Goal: Find specific page/section: Find specific page/section

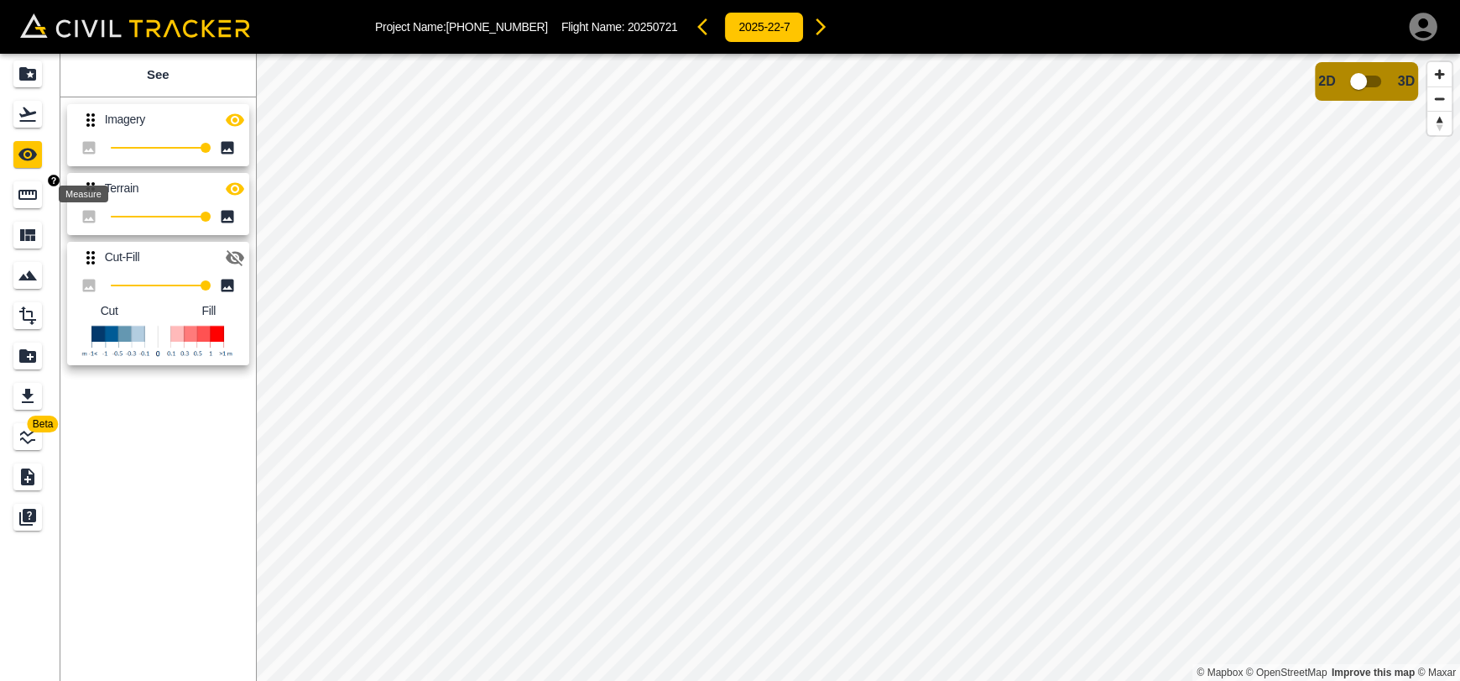
click at [24, 181] on div "Measure" at bounding box center [27, 194] width 29 height 27
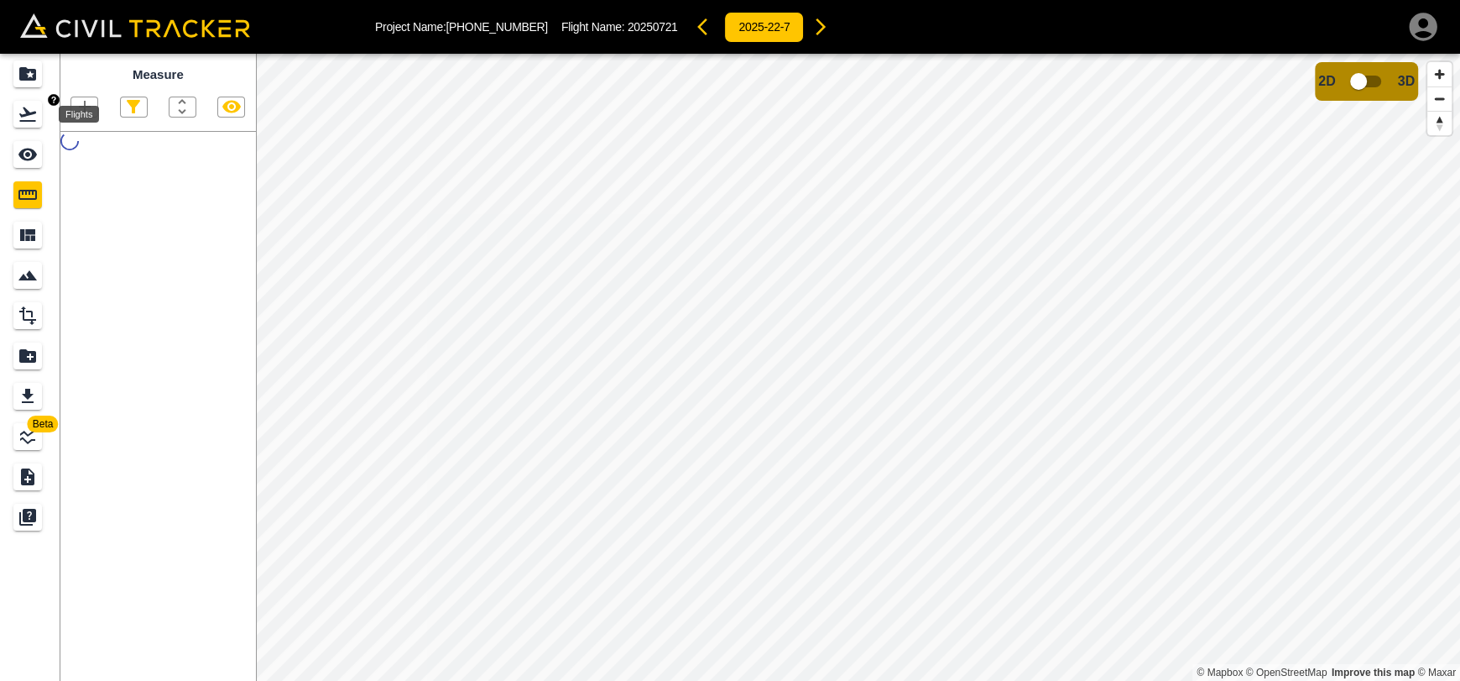
click at [36, 107] on icon "Flights" at bounding box center [28, 114] width 20 height 20
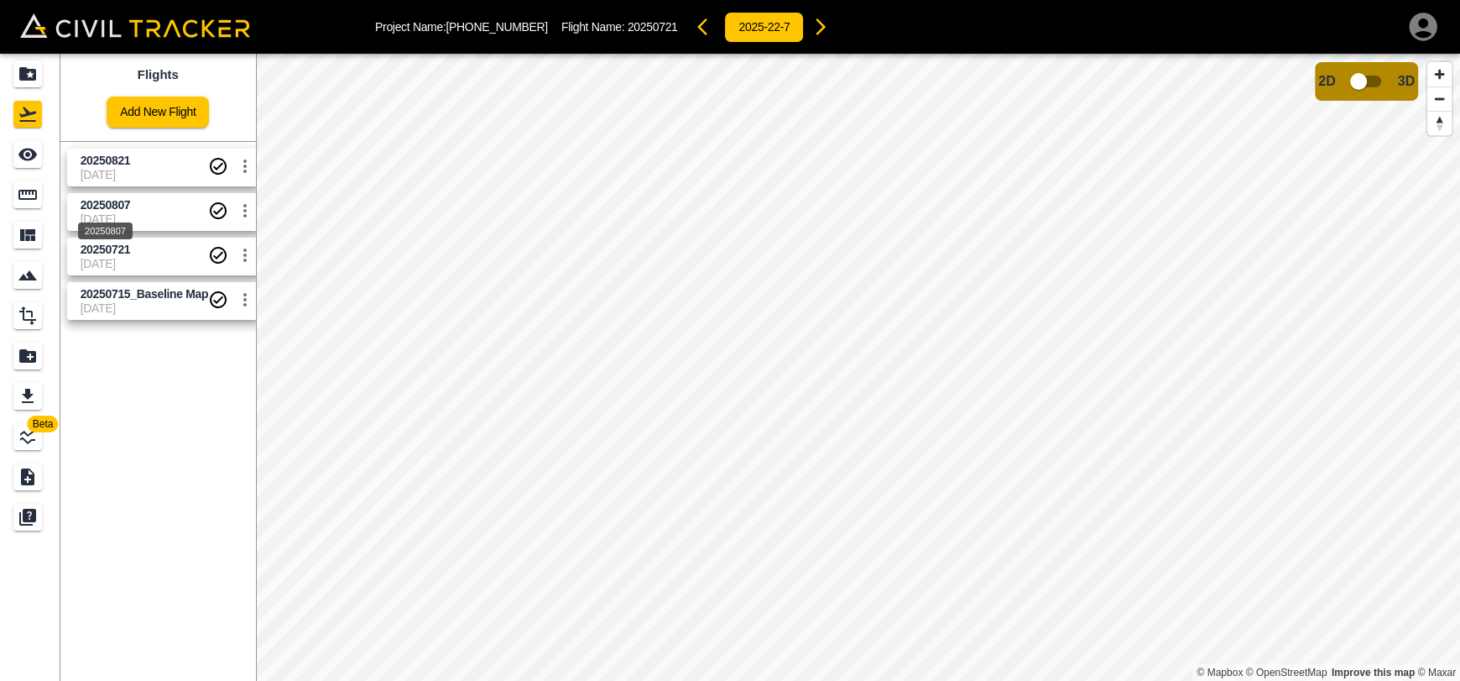
click at [117, 211] on div "20250807" at bounding box center [105, 226] width 58 height 30
click at [34, 198] on icon "Measure" at bounding box center [27, 195] width 18 height 10
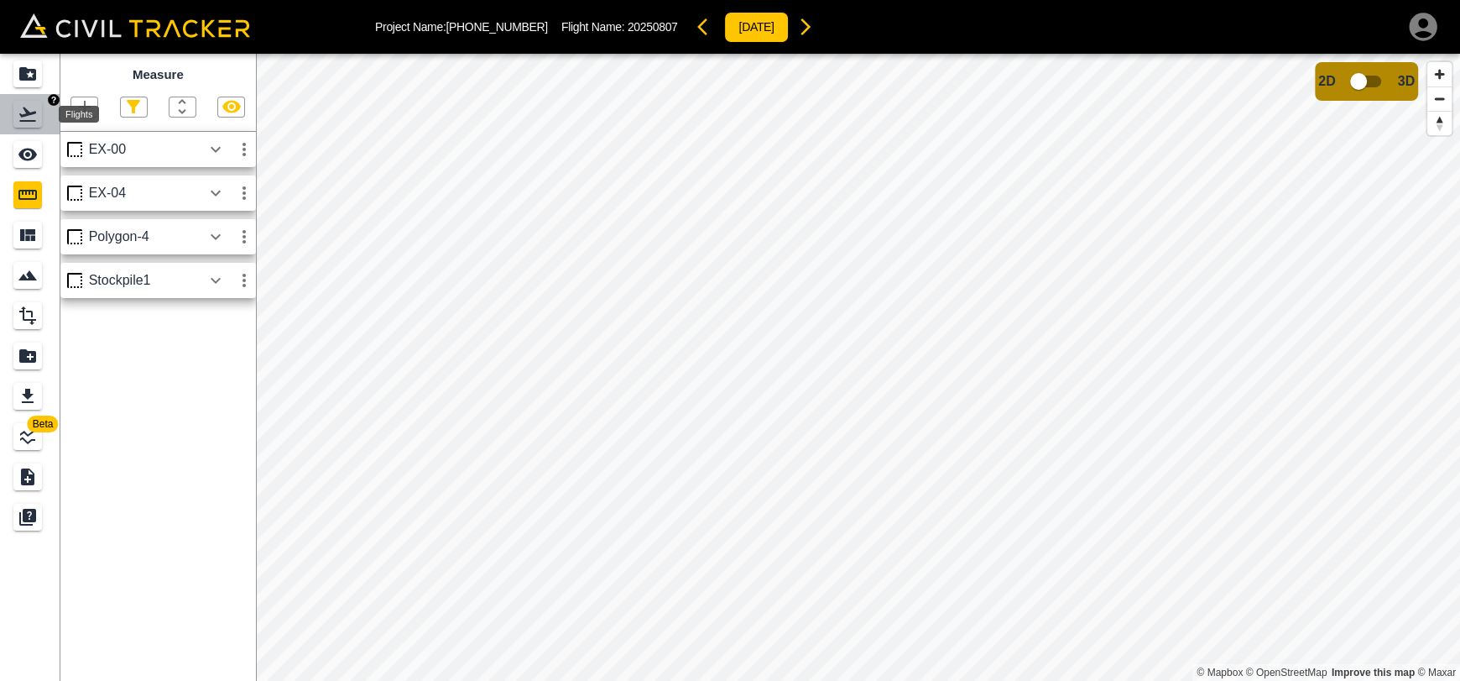
click at [27, 117] on icon "Flights" at bounding box center [28, 114] width 20 height 20
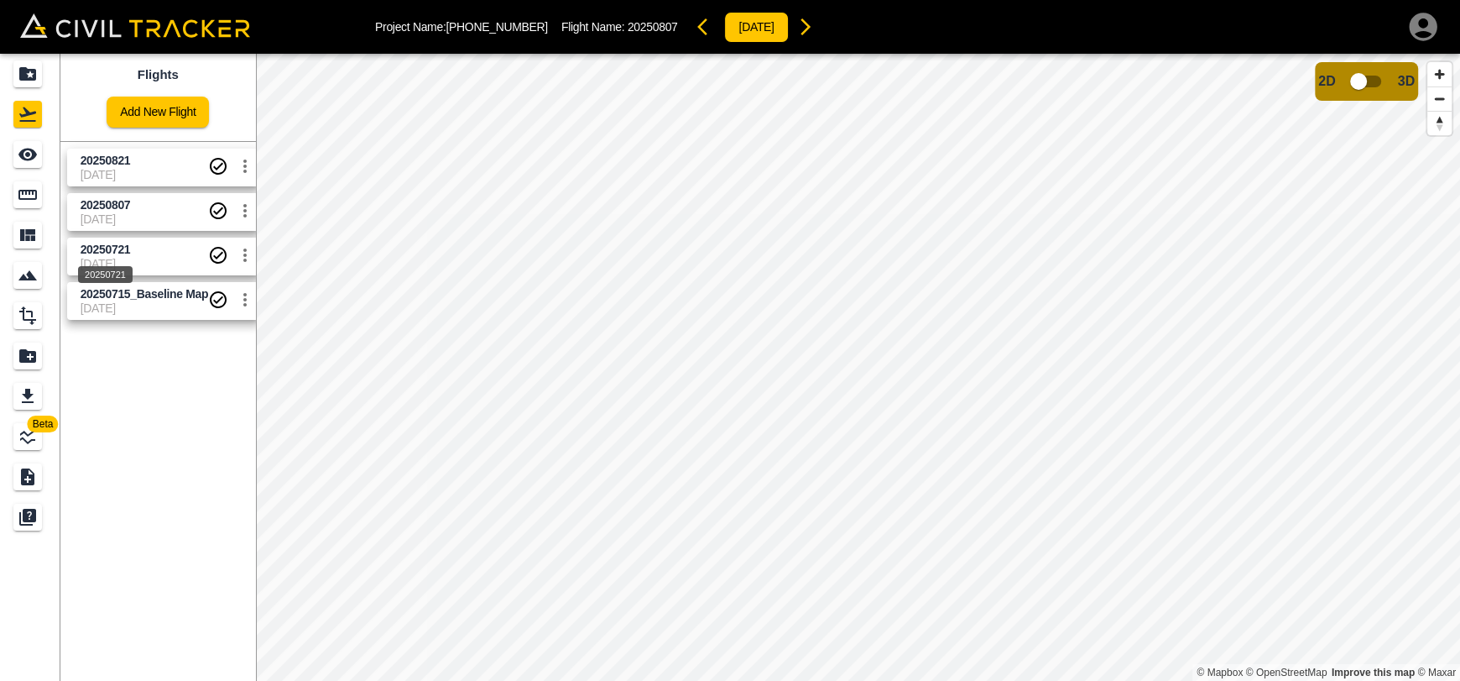
click at [102, 251] on span "20250721" at bounding box center [106, 249] width 50 height 13
click at [86, 164] on span "20250821" at bounding box center [106, 160] width 50 height 13
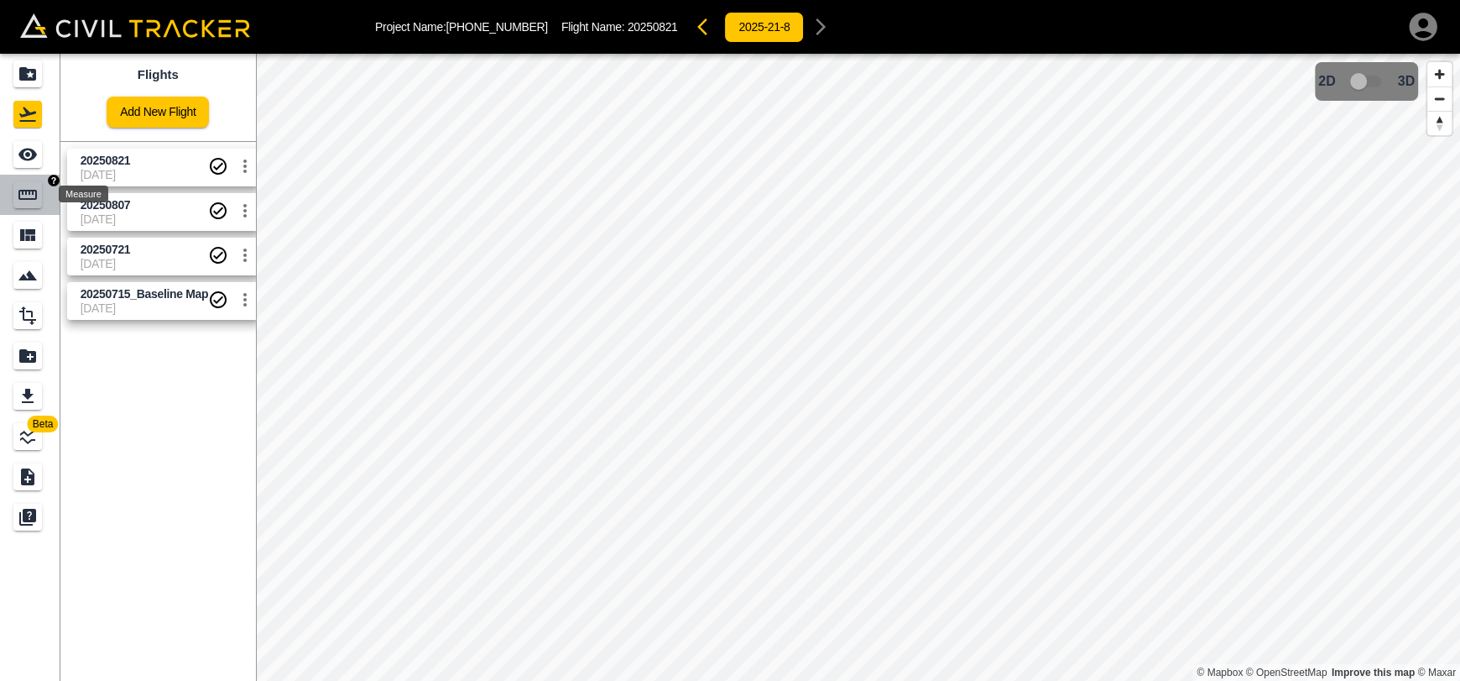
click at [30, 202] on icon "Measure" at bounding box center [28, 195] width 20 height 20
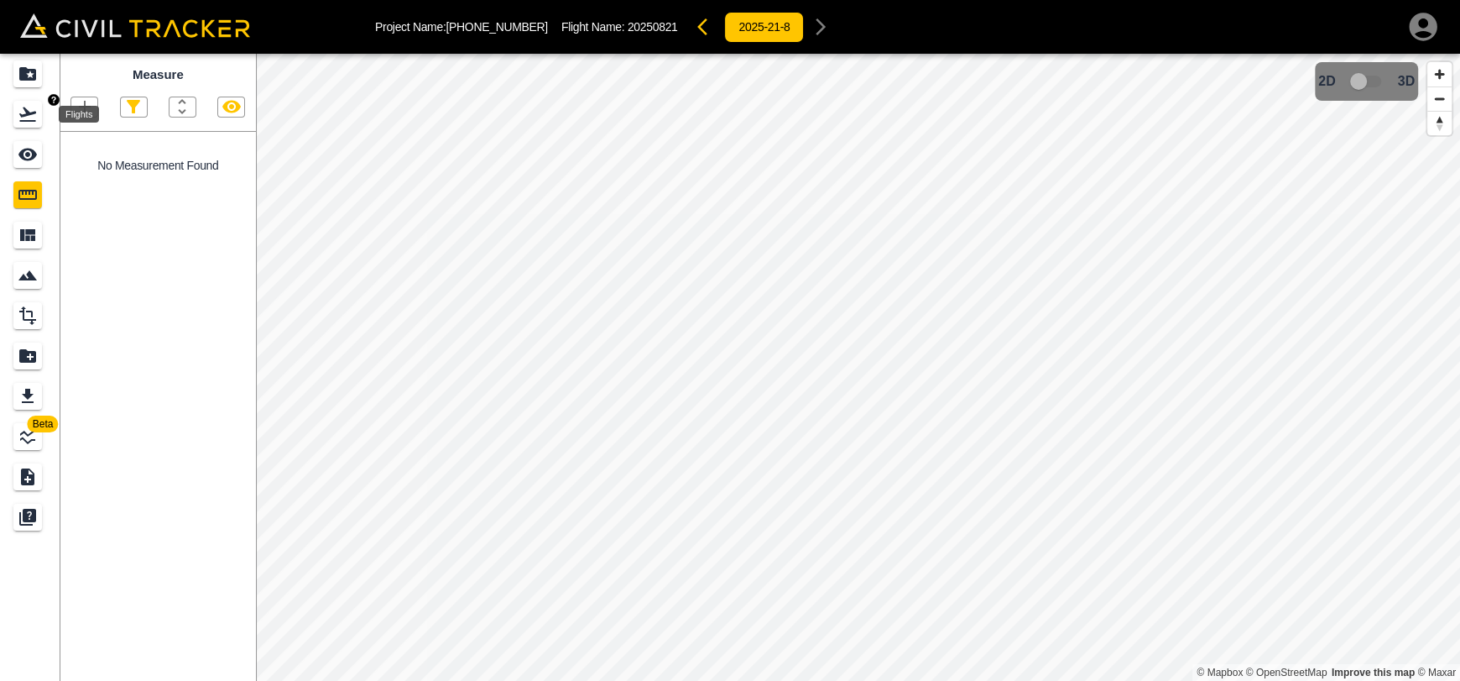
click at [23, 114] on icon "Flights" at bounding box center [28, 114] width 20 height 20
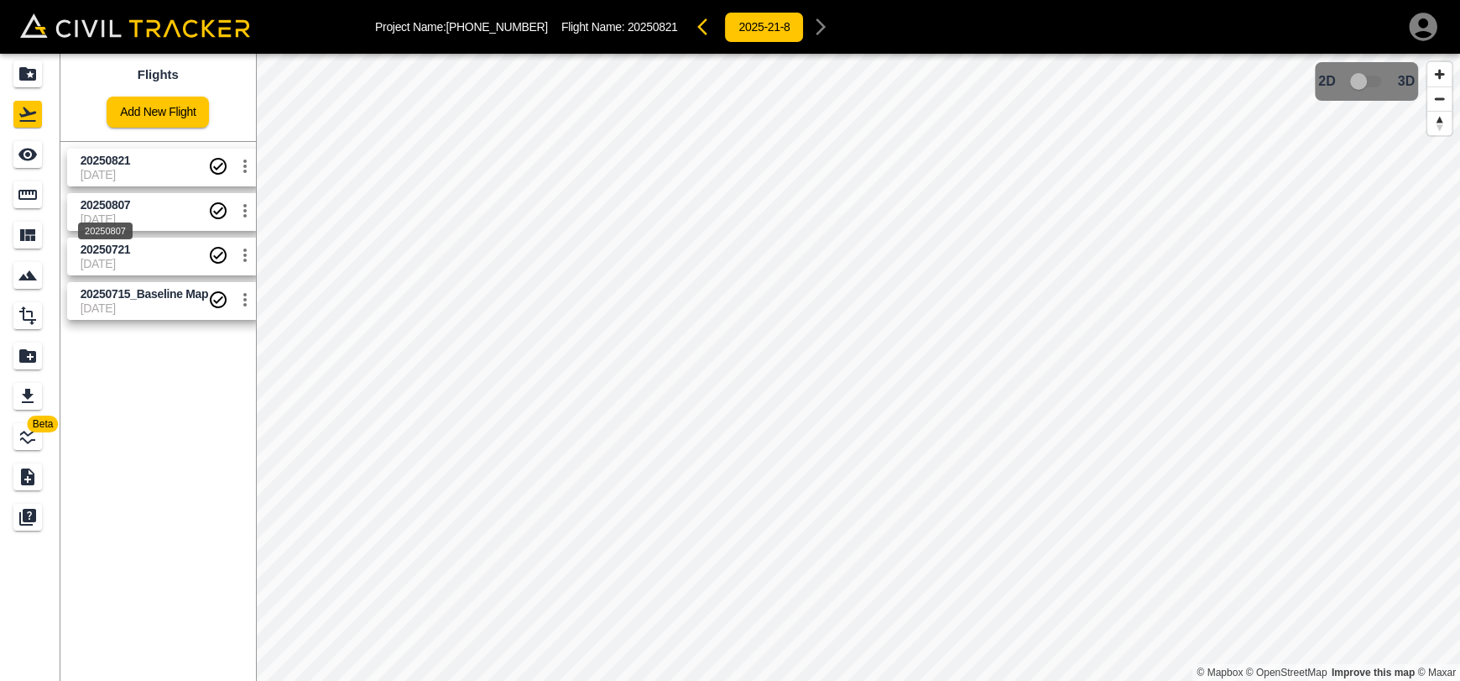
click at [96, 205] on span "20250807" at bounding box center [106, 204] width 50 height 13
click at [27, 196] on icon "Measure" at bounding box center [28, 195] width 20 height 20
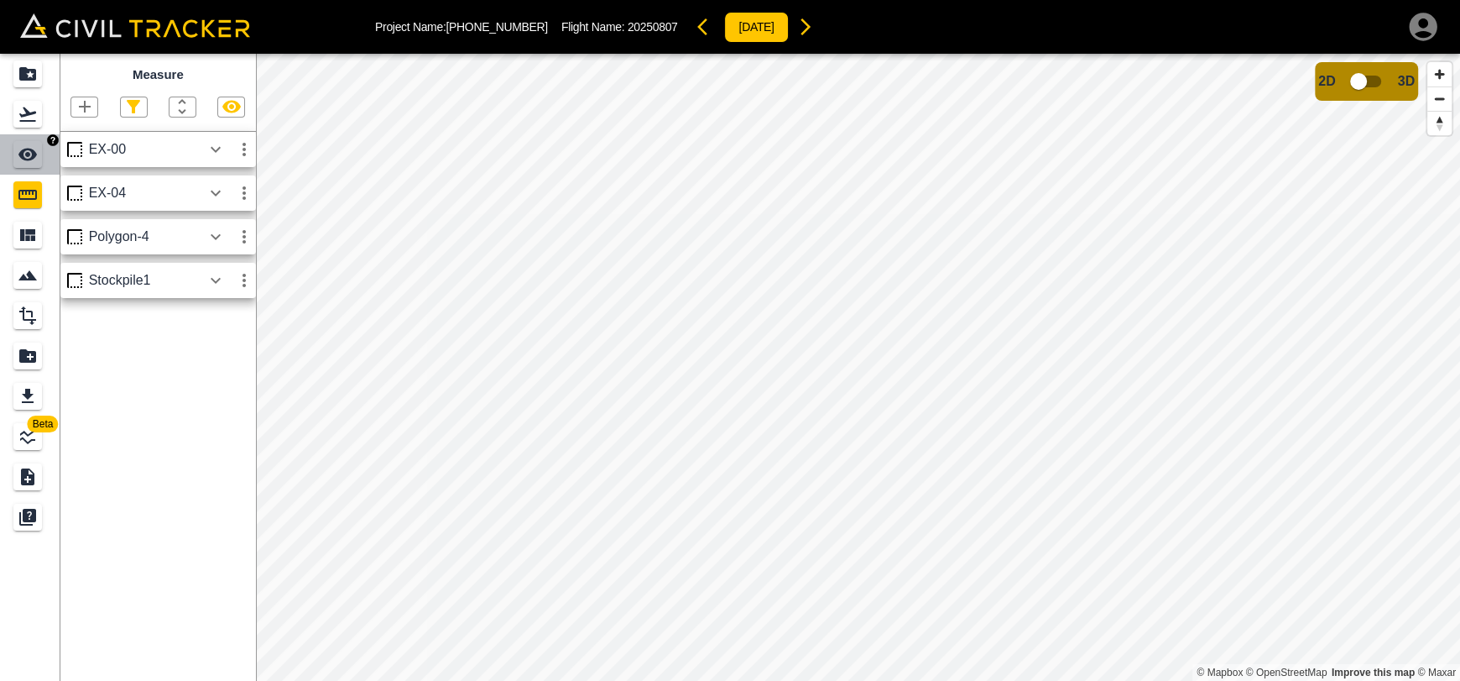
click at [29, 159] on icon "See" at bounding box center [27, 155] width 18 height 13
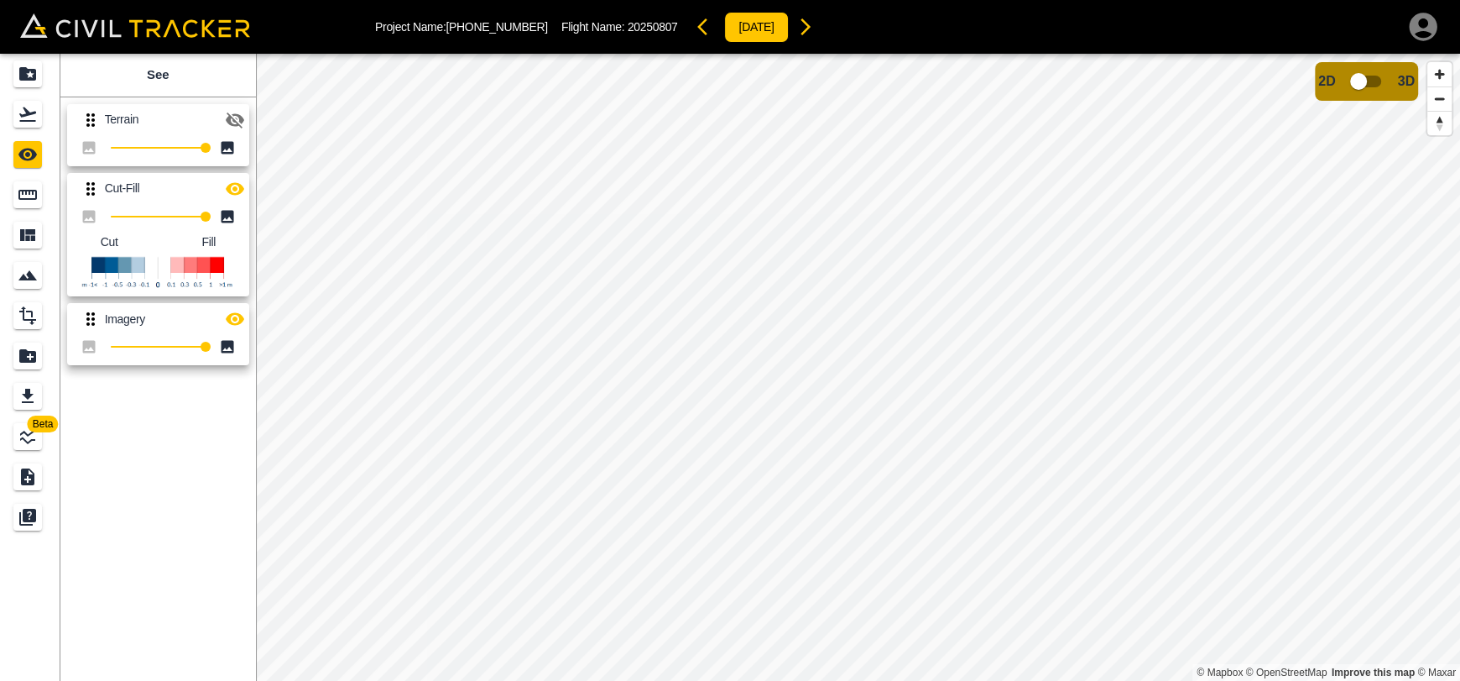
click at [238, 123] on icon "button" at bounding box center [235, 120] width 18 height 16
click at [228, 183] on icon "button" at bounding box center [235, 189] width 20 height 20
click at [12, 137] on link at bounding box center [30, 154] width 60 height 40
click at [26, 124] on div "Flights" at bounding box center [27, 114] width 29 height 27
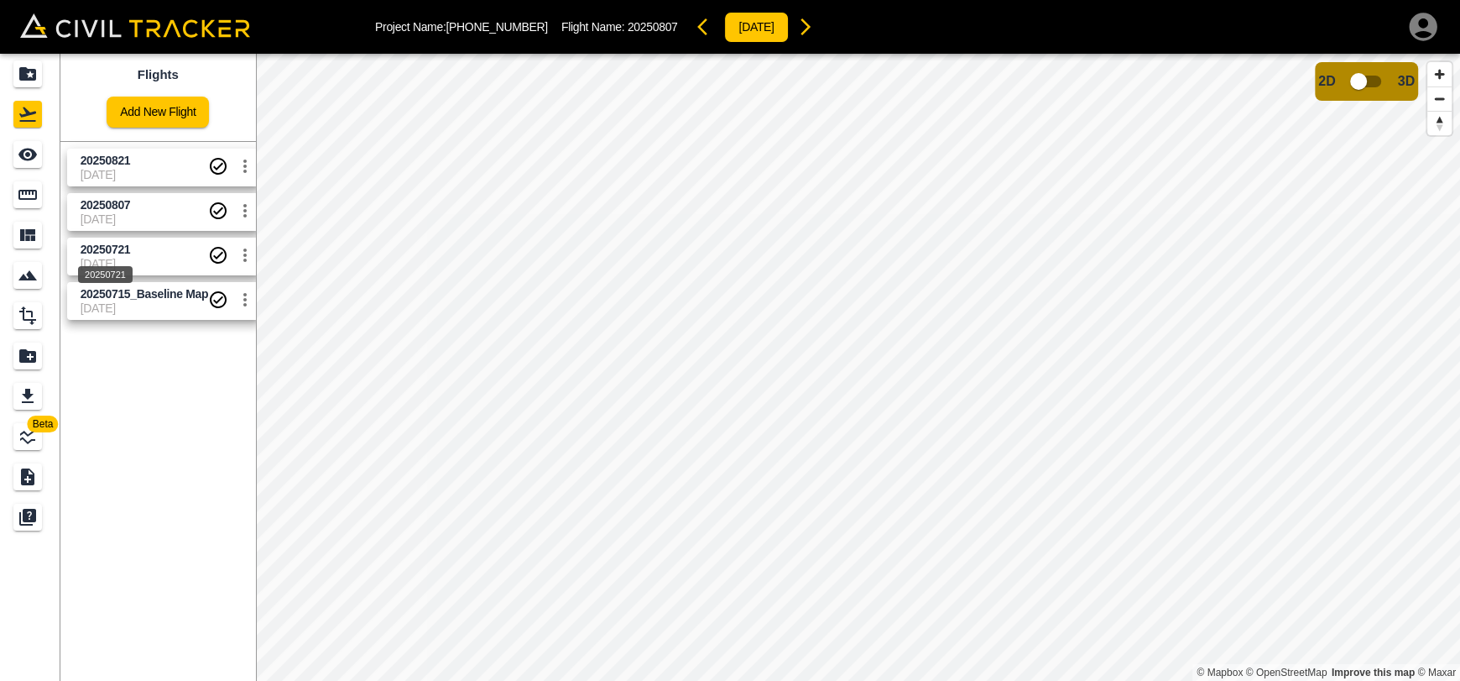
click at [110, 251] on span "20250721" at bounding box center [106, 249] width 50 height 13
click at [18, 202] on icon "Measure" at bounding box center [28, 195] width 20 height 20
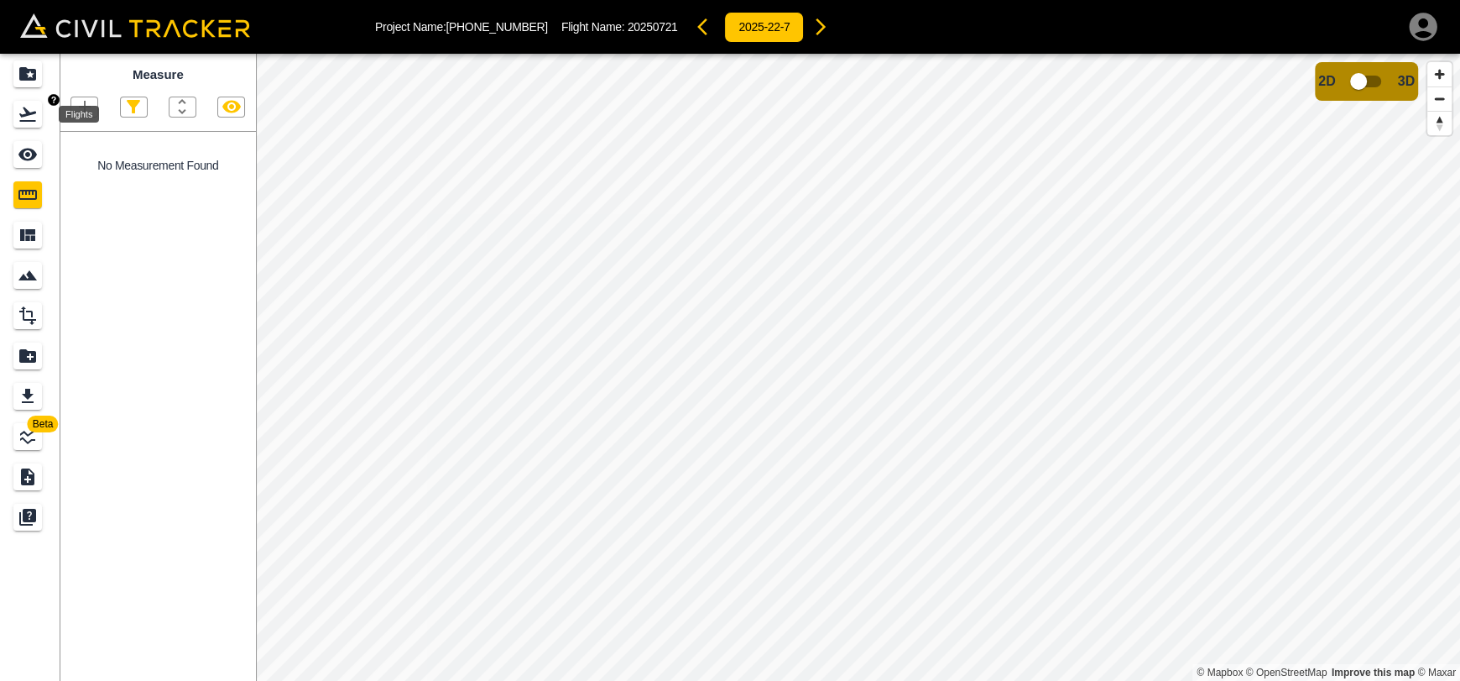
click at [40, 117] on div "Flights" at bounding box center [27, 114] width 29 height 27
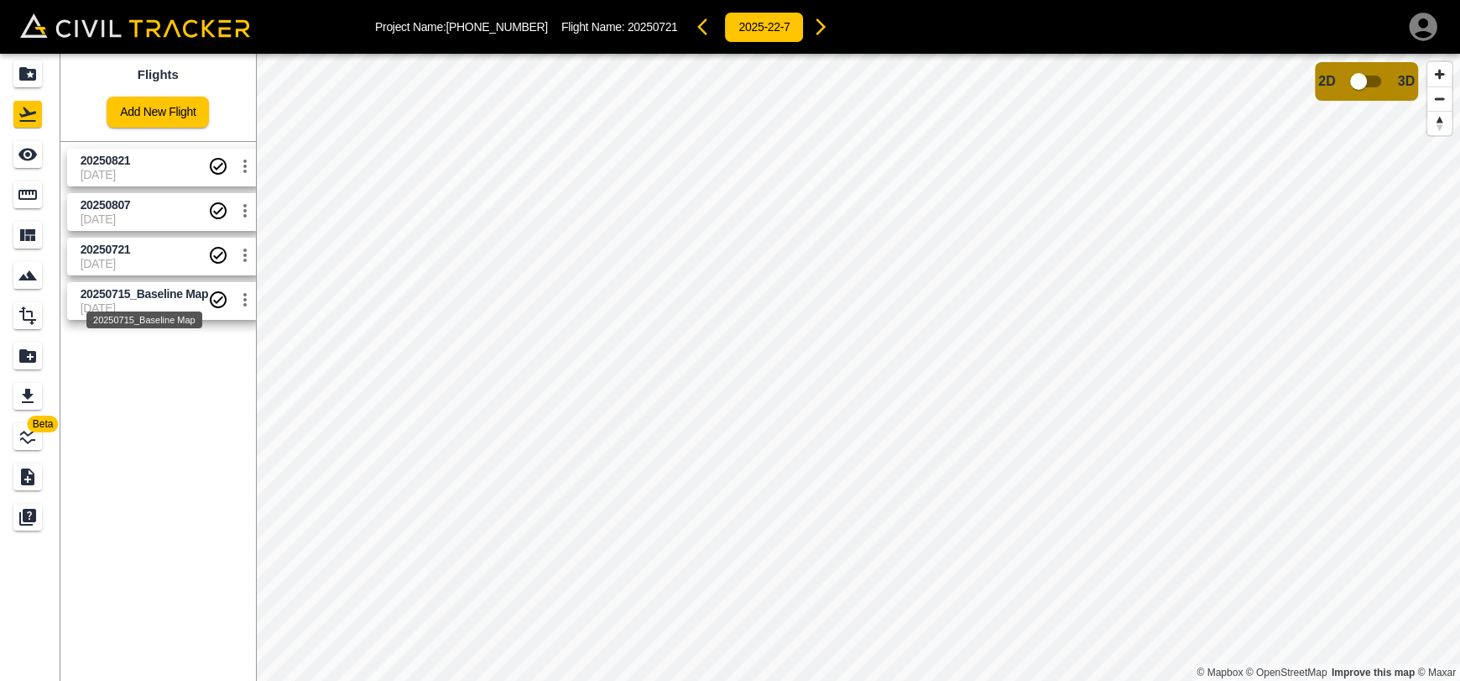
click at [106, 321] on div "20250715_Baseline Map" at bounding box center [144, 319] width 116 height 17
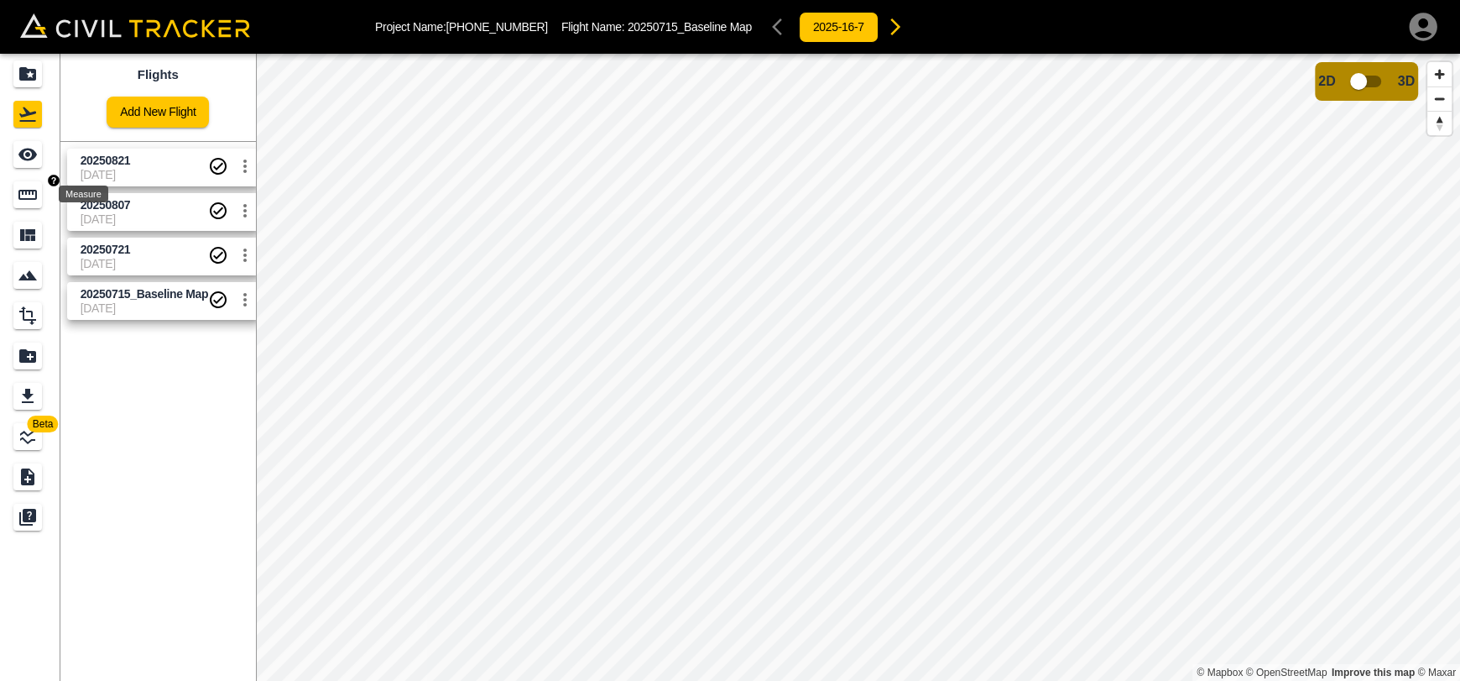
click at [29, 198] on icon "Measure" at bounding box center [27, 195] width 18 height 10
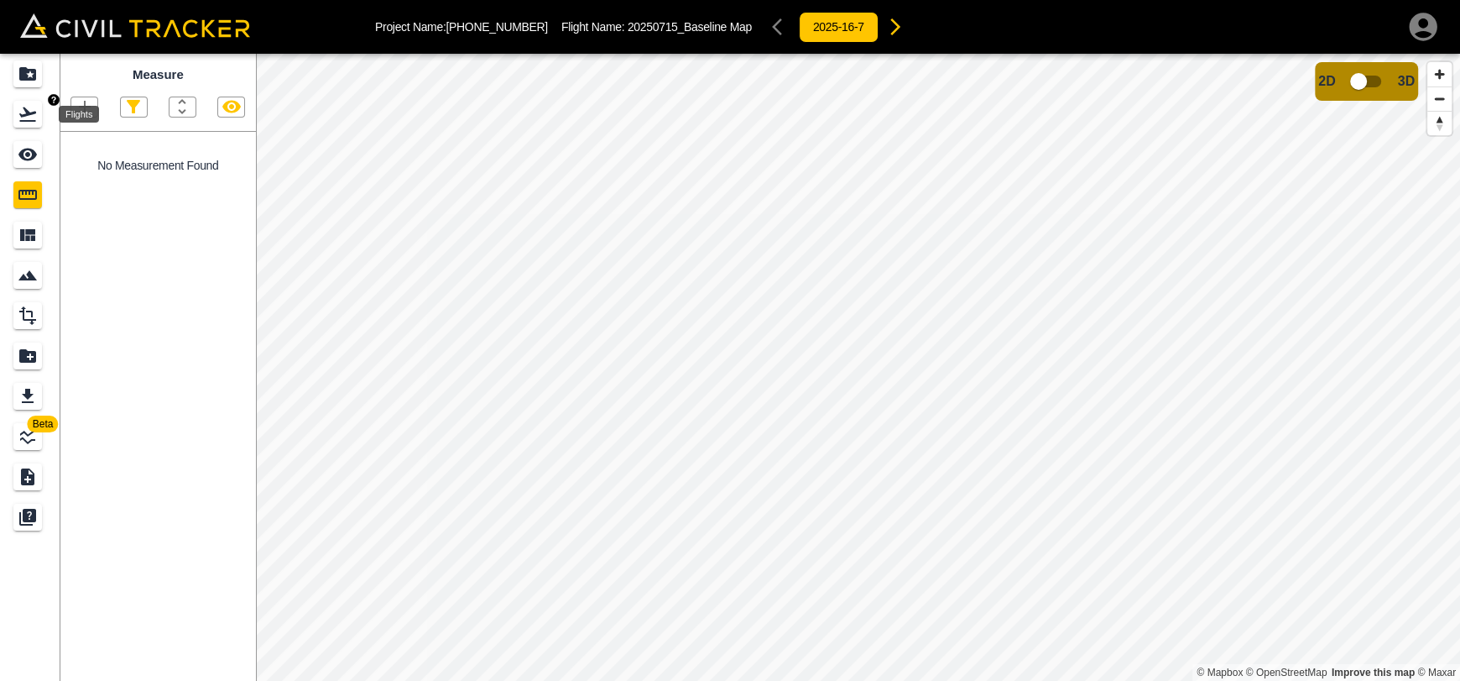
click at [26, 117] on icon "Flights" at bounding box center [28, 114] width 20 height 20
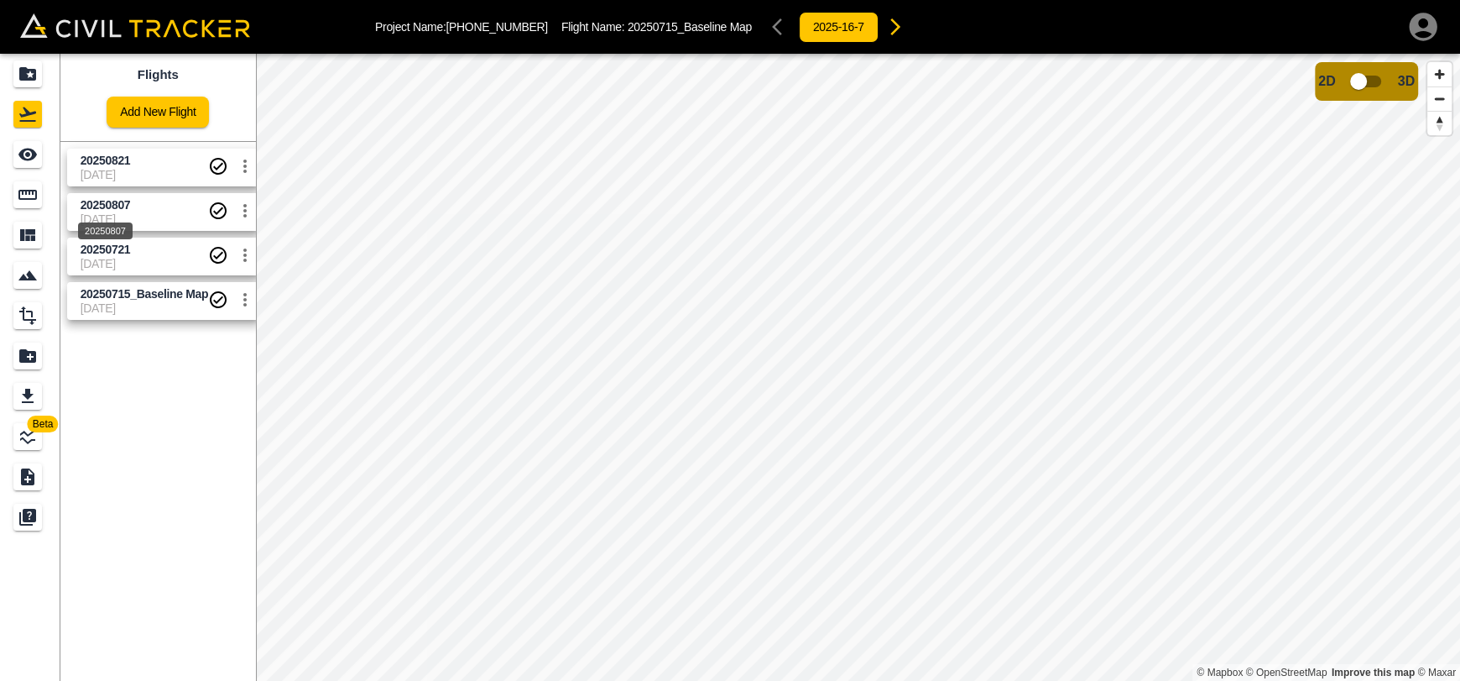
click at [102, 204] on span "20250807" at bounding box center [106, 204] width 50 height 13
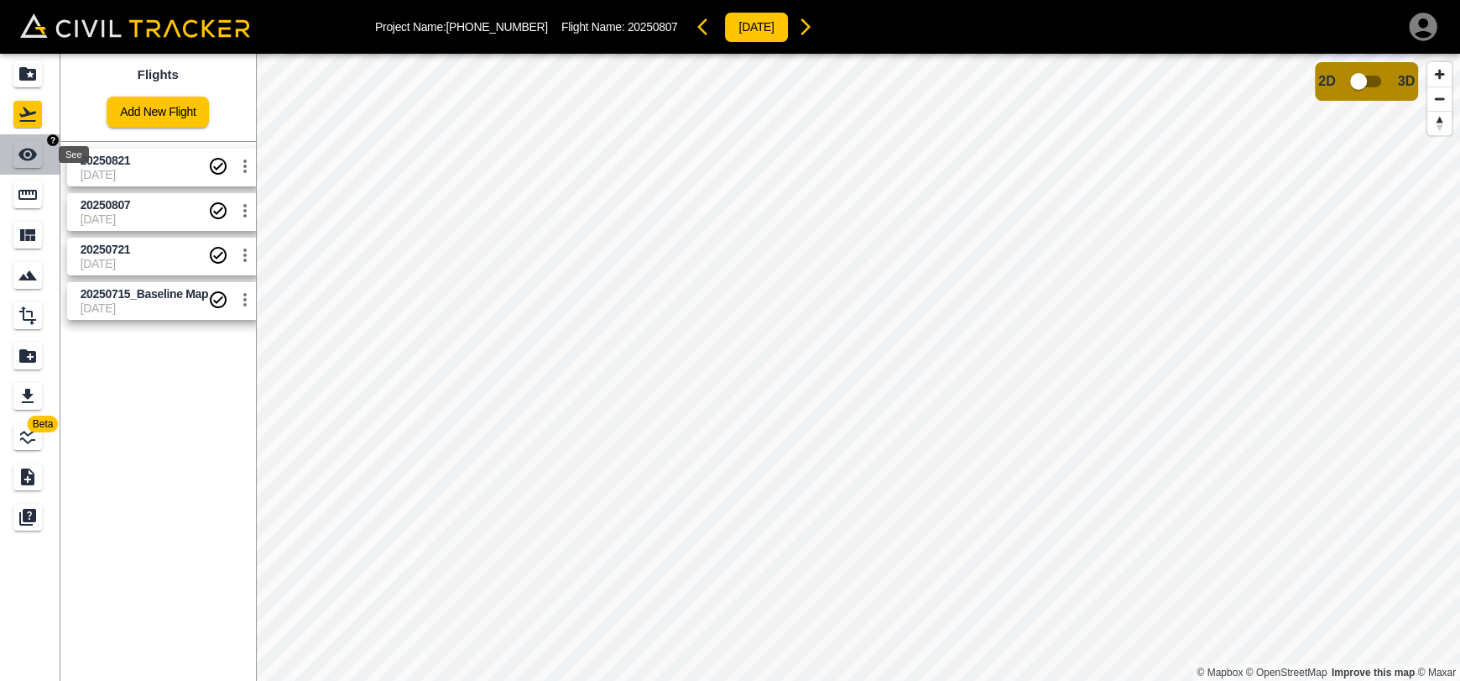
click at [36, 154] on icon "See" at bounding box center [27, 155] width 18 height 13
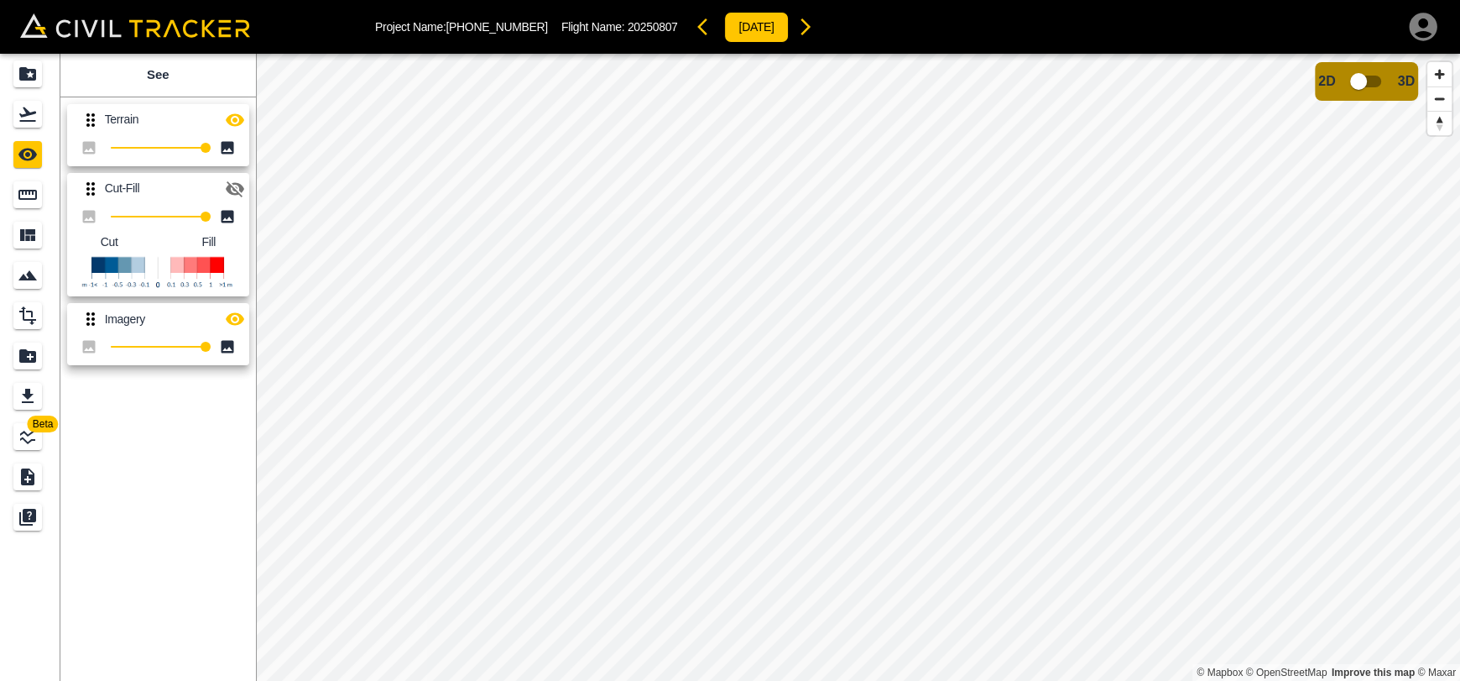
click at [221, 183] on button "button" at bounding box center [235, 189] width 34 height 34
click at [227, 123] on icon "button" at bounding box center [235, 119] width 18 height 13
click at [21, 104] on icon "Flights" at bounding box center [28, 114] width 20 height 20
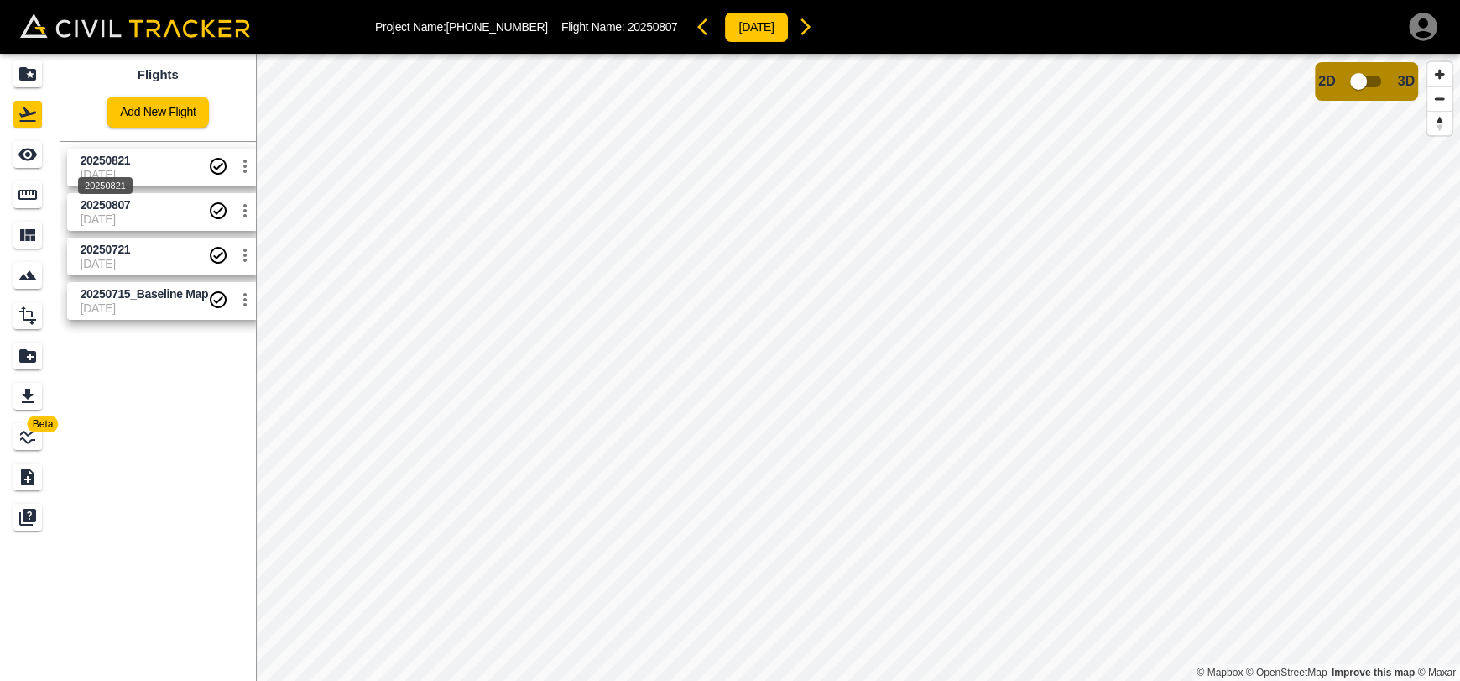
click at [101, 177] on div "20250821" at bounding box center [105, 185] width 55 height 17
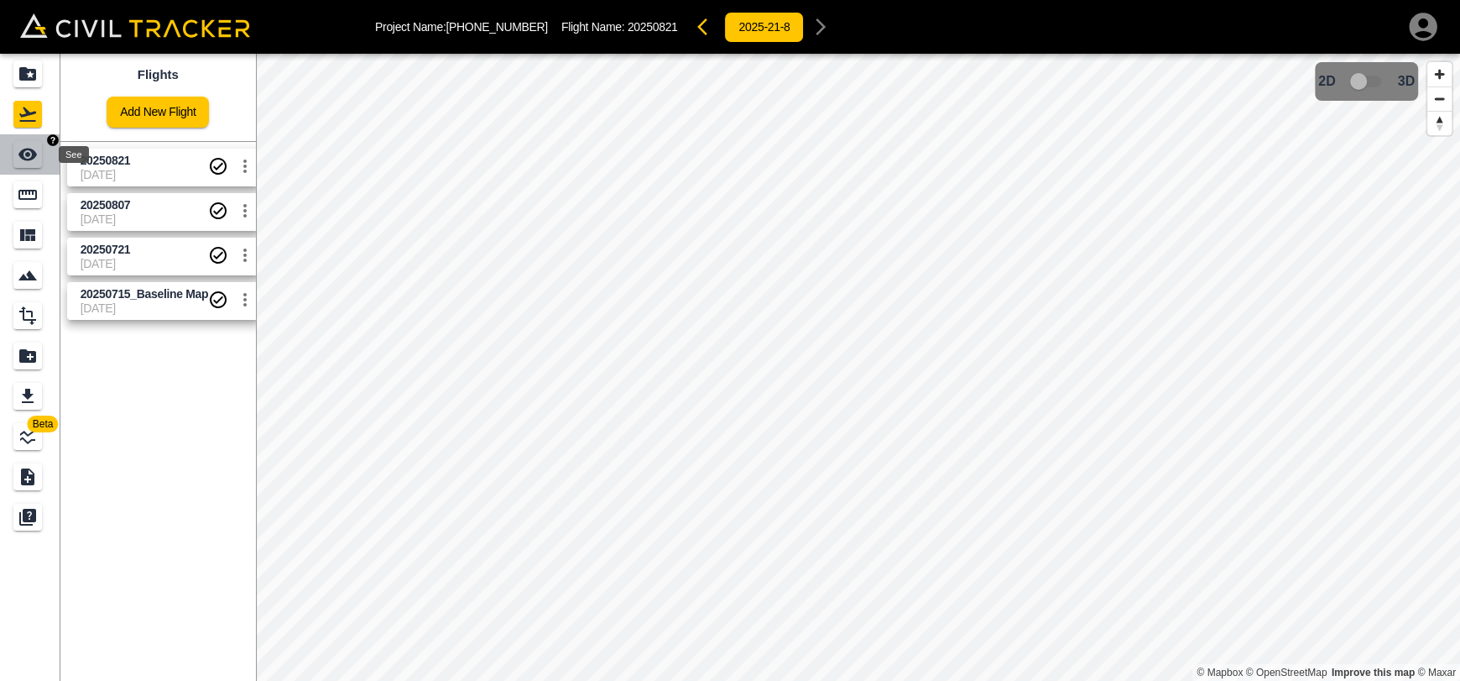
click at [22, 159] on icon "See" at bounding box center [28, 154] width 20 height 20
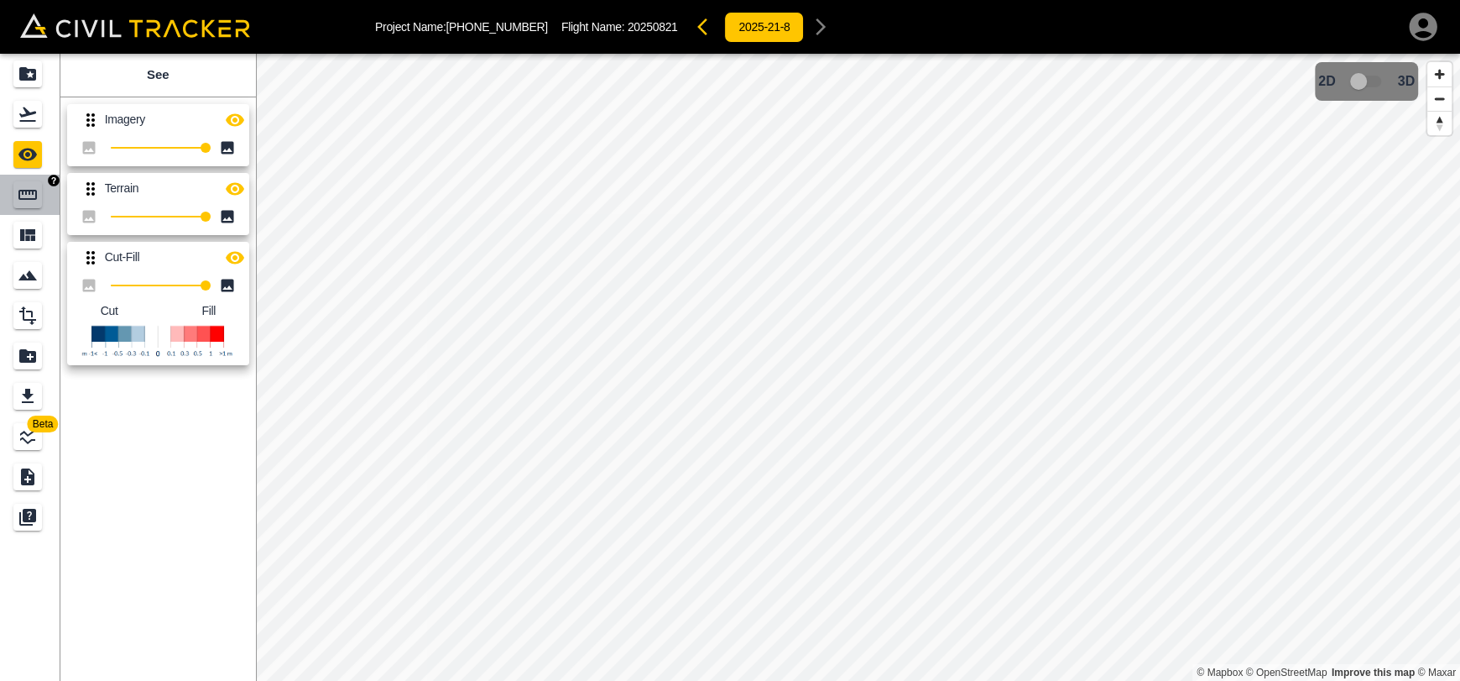
click at [34, 202] on icon "Measure" at bounding box center [28, 195] width 20 height 20
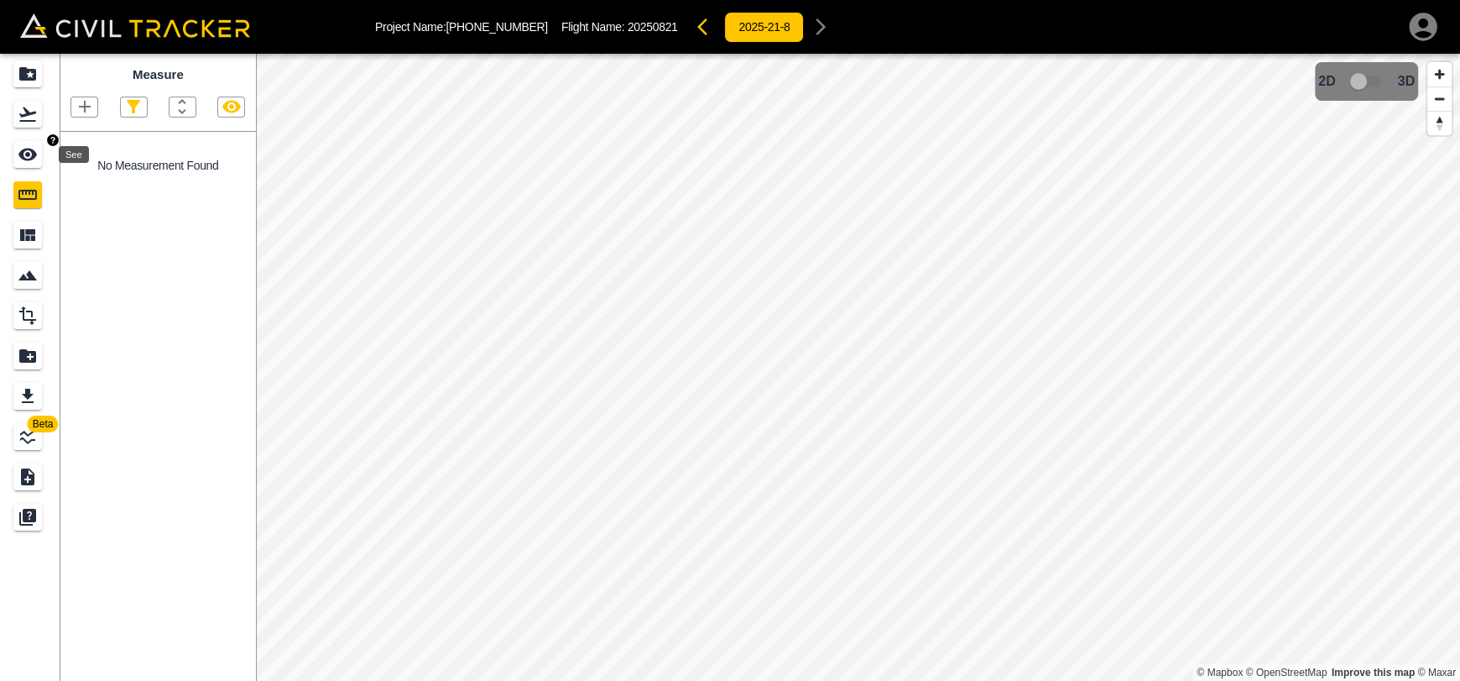
click at [31, 144] on icon "See" at bounding box center [28, 154] width 20 height 20
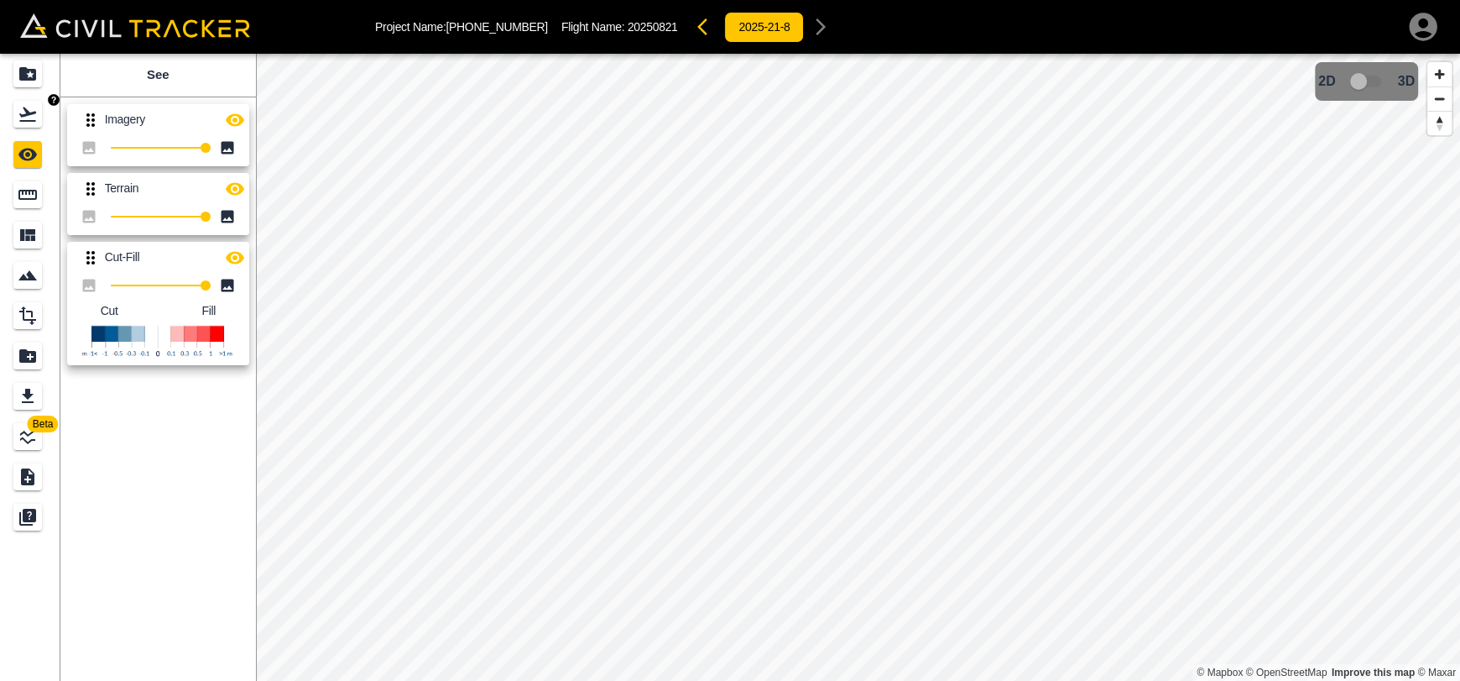
click at [35, 117] on icon "Flights" at bounding box center [28, 114] width 20 height 20
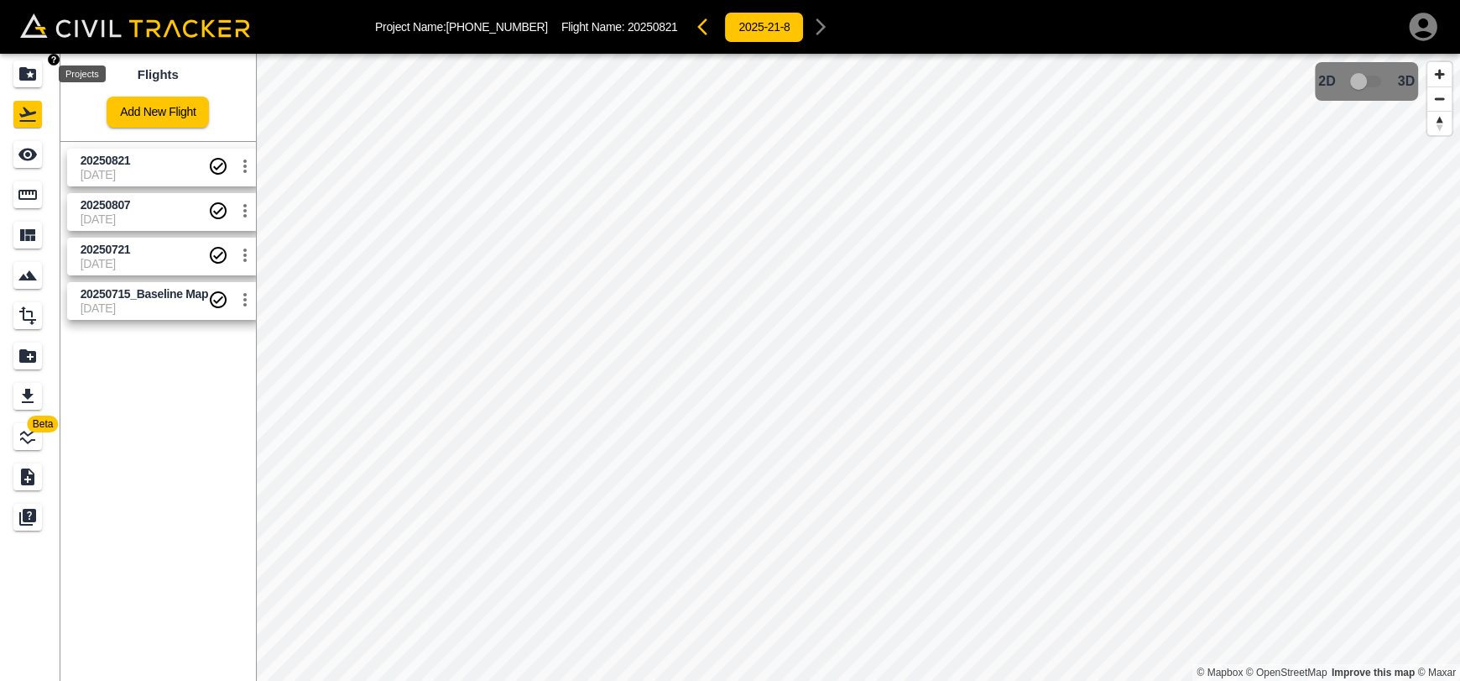
click at [29, 70] on icon "Projects" at bounding box center [27, 73] width 17 height 13
